Goal: Task Accomplishment & Management: Manage account settings

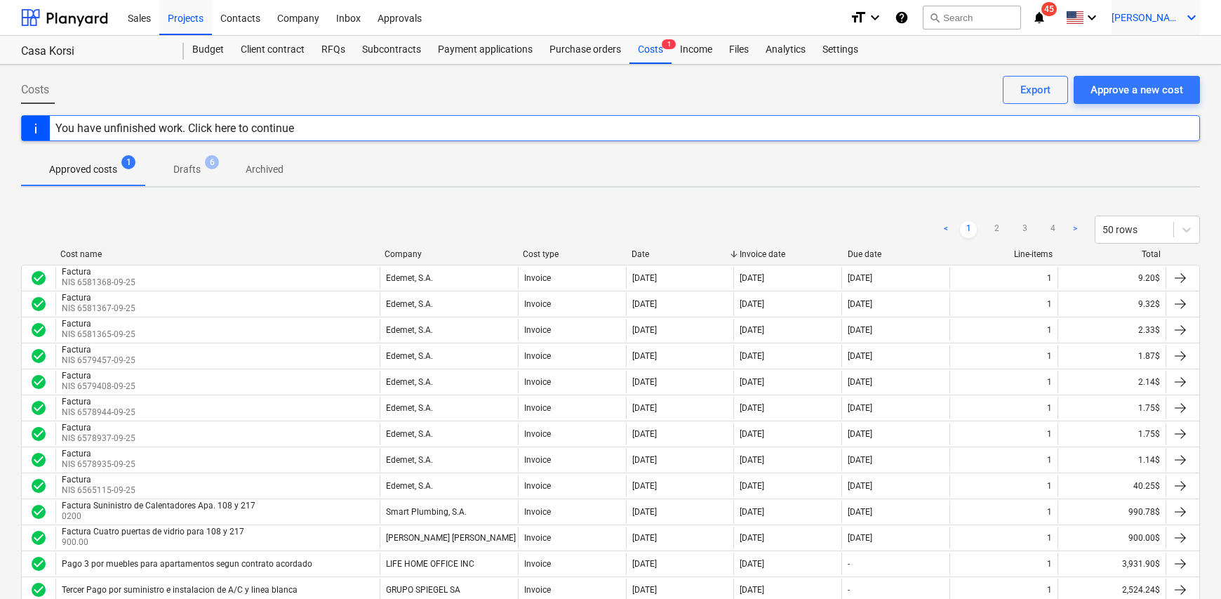
click at [1185, 23] on icon "keyboard_arrow_down" at bounding box center [1191, 17] width 17 height 17
click at [1154, 78] on div "Log out" at bounding box center [1158, 77] width 84 height 22
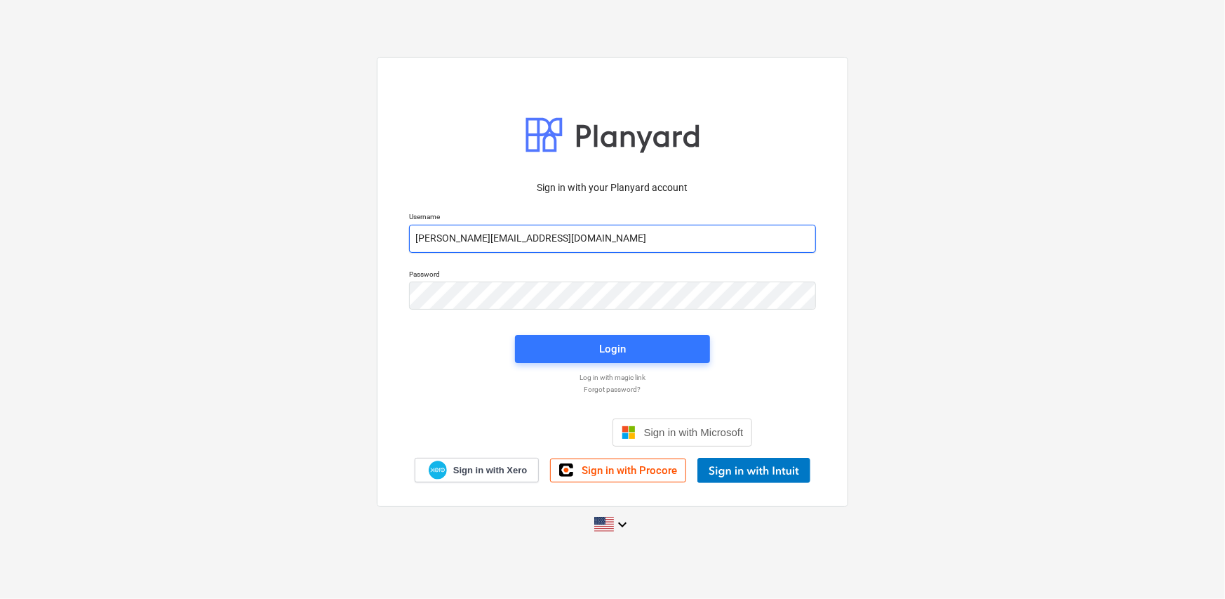
click at [586, 237] on input "[PERSON_NAME][EMAIL_ADDRESS][DOMAIN_NAME]" at bounding box center [612, 239] width 407 height 28
type input "[PERSON_NAME][EMAIL_ADDRESS][DOMAIN_NAME]"
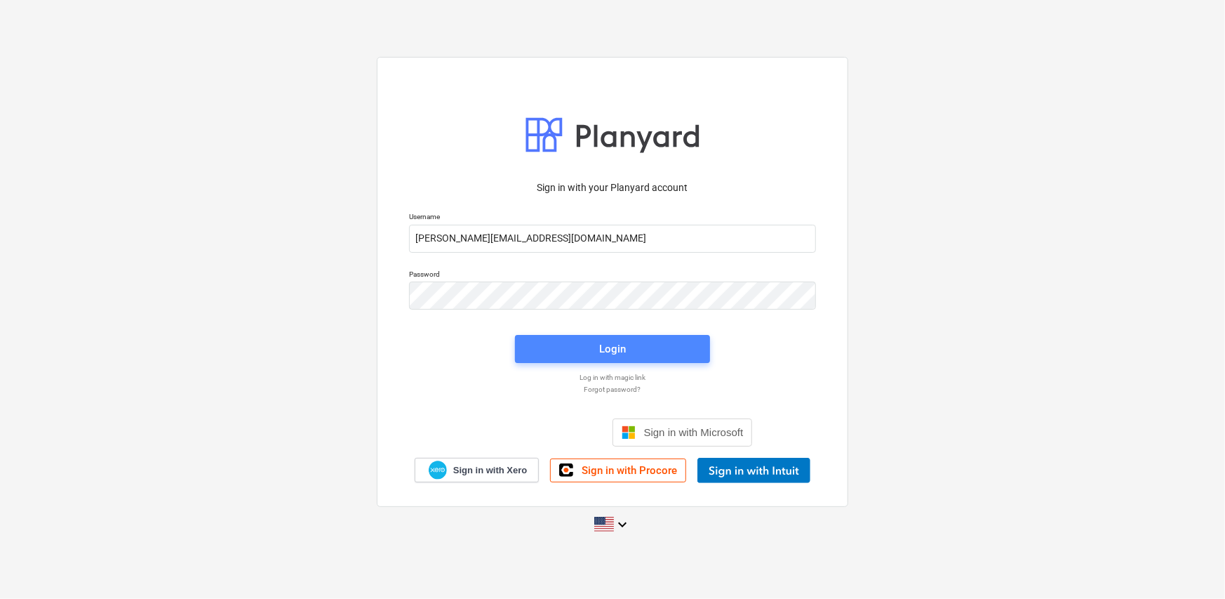
click at [631, 345] on span "Login" at bounding box center [612, 349] width 161 height 18
